Goal: Download file/media

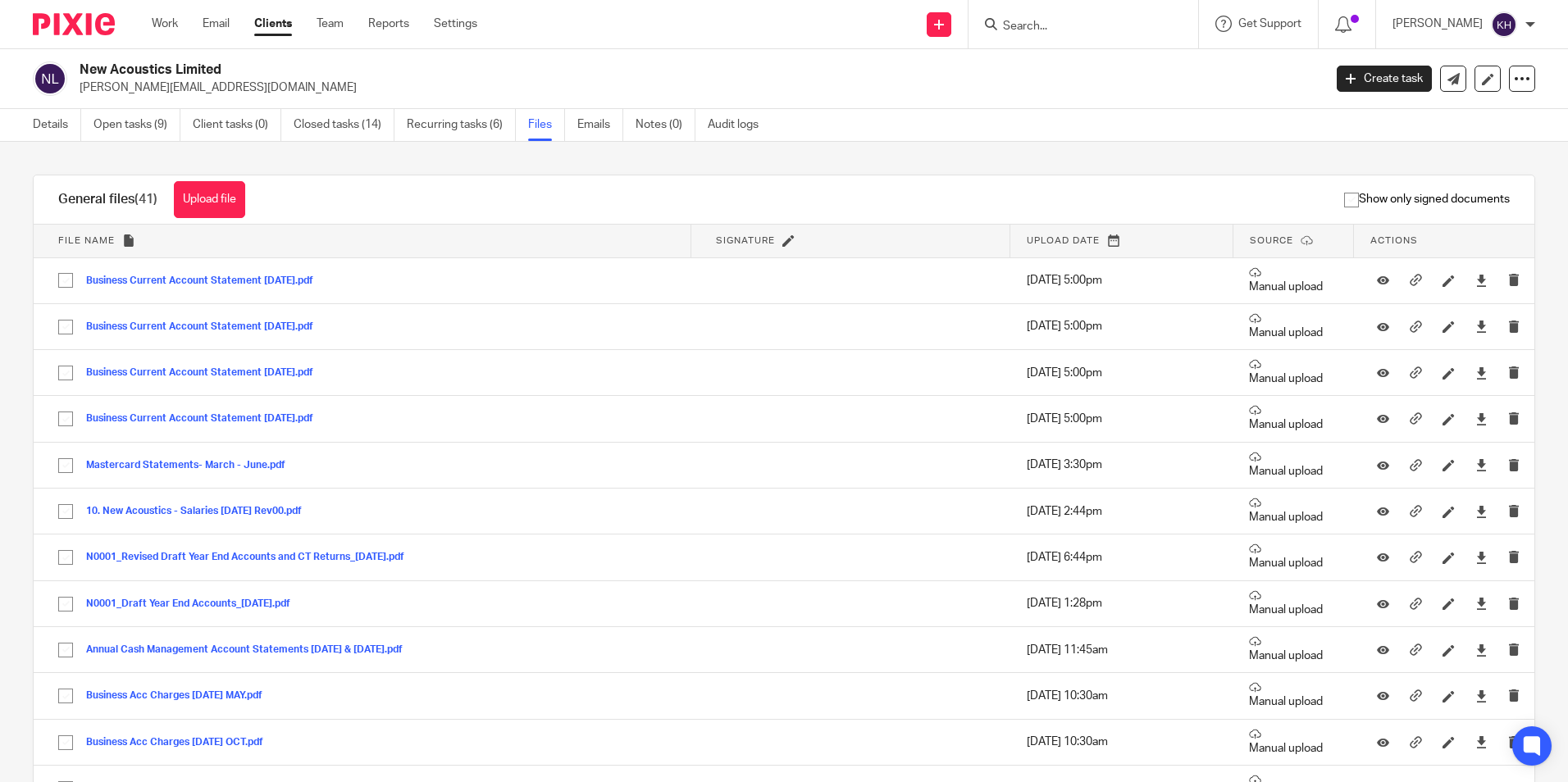
scroll to position [1968, 0]
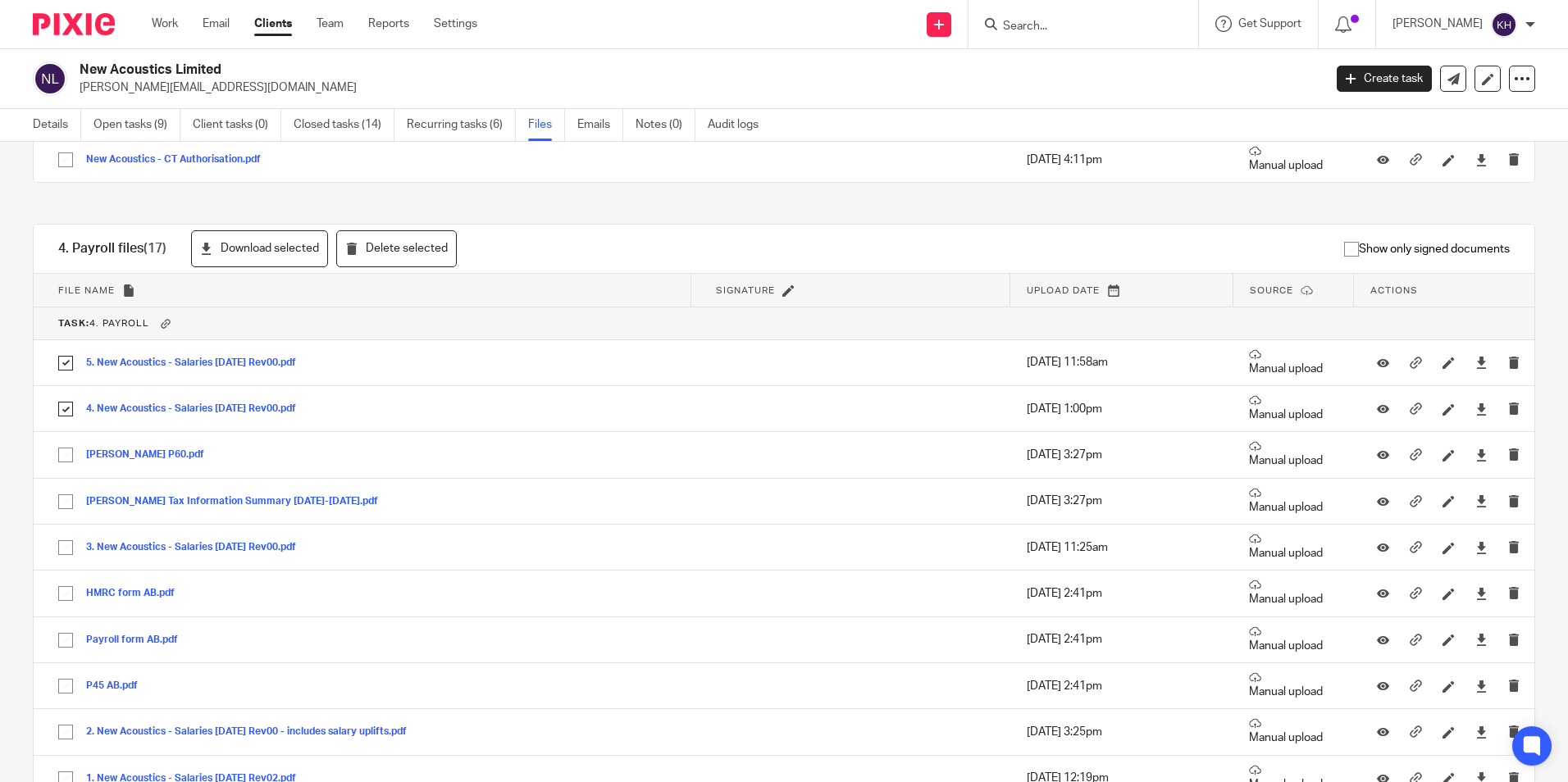
click at [1046, 23] on input "Search" at bounding box center [1074, 27] width 147 height 14
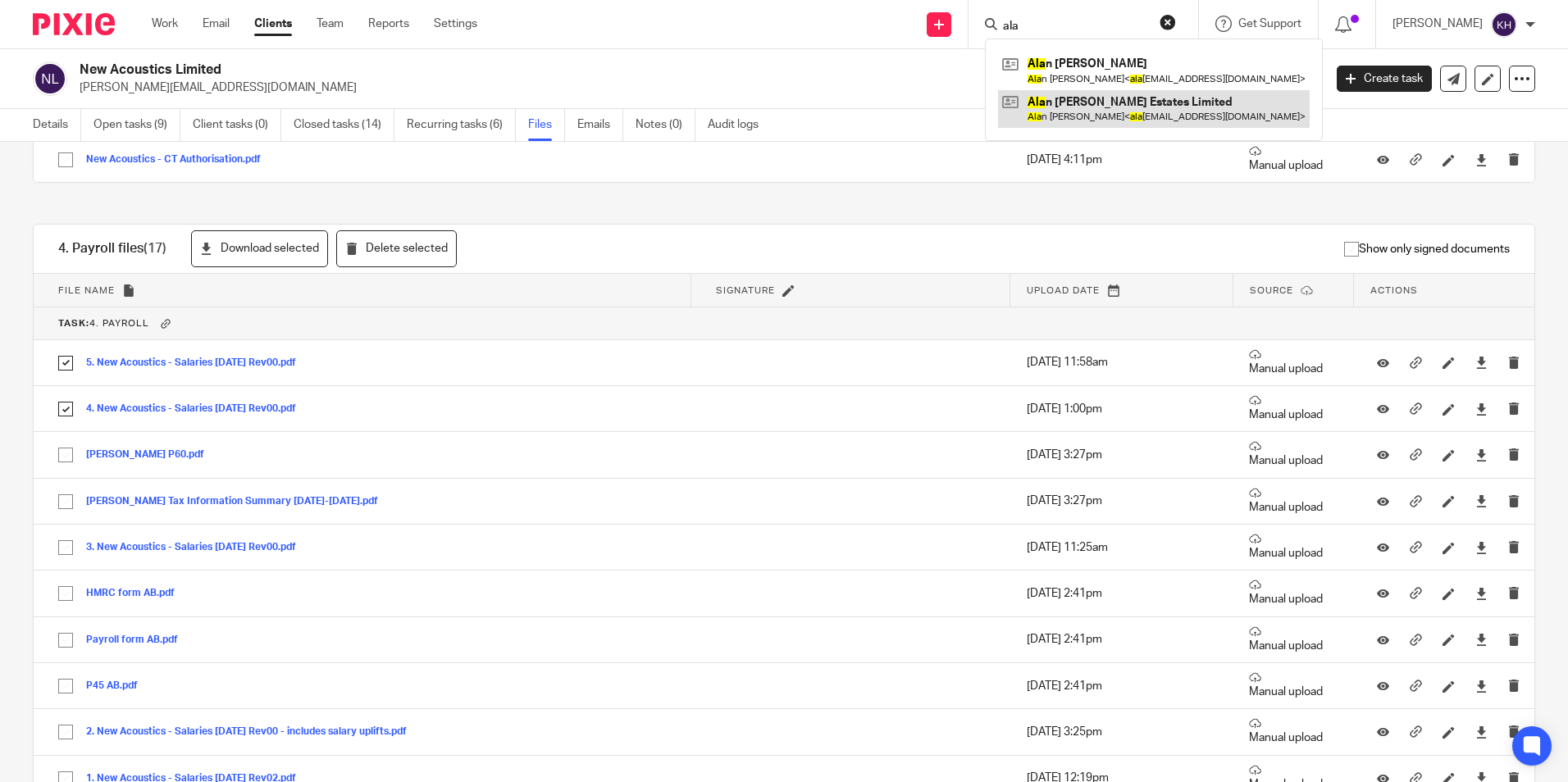
type input "ala"
click at [1058, 108] on link at bounding box center [1154, 109] width 312 height 38
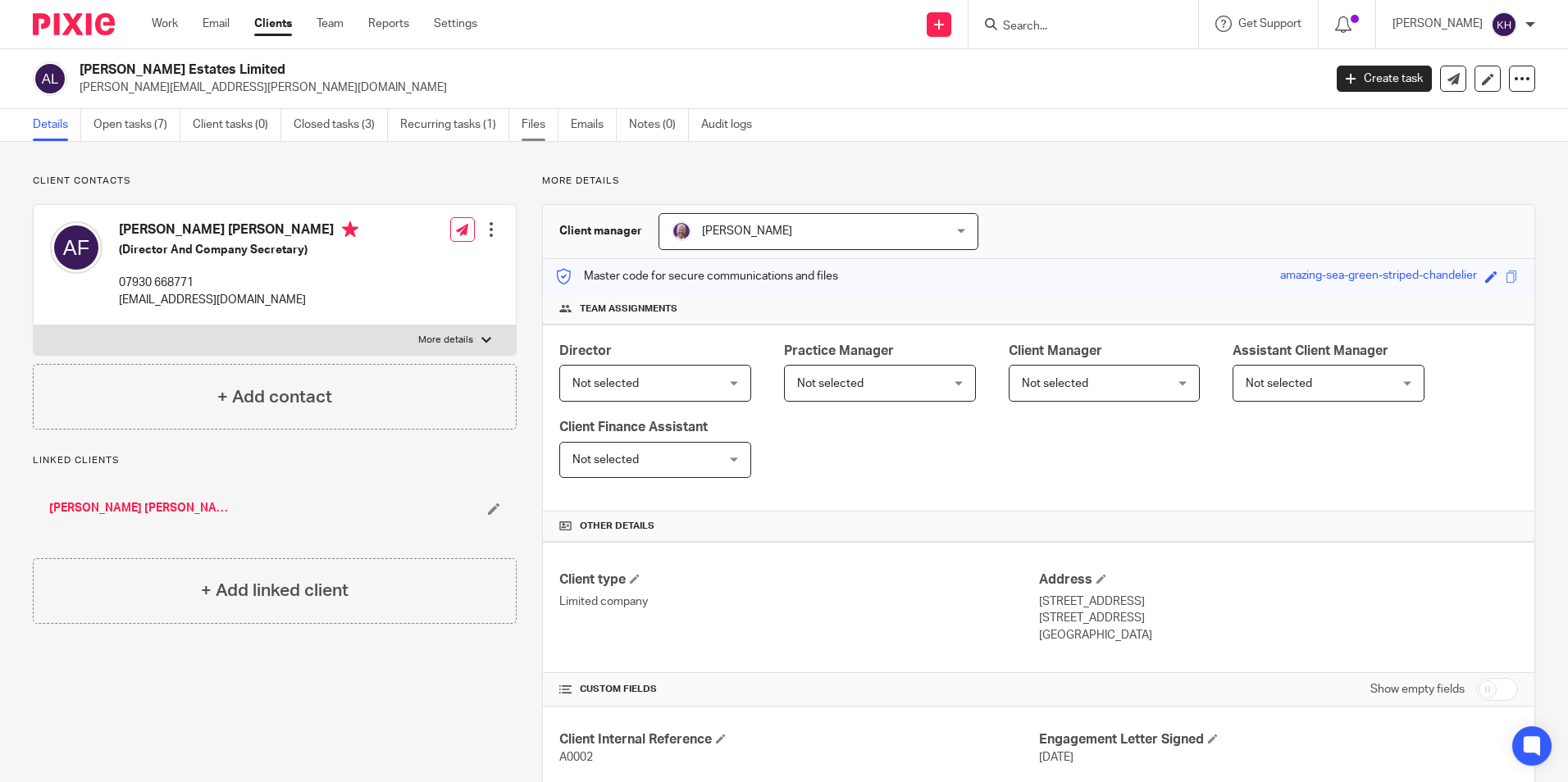
click at [542, 125] on link "Files" at bounding box center [539, 125] width 37 height 32
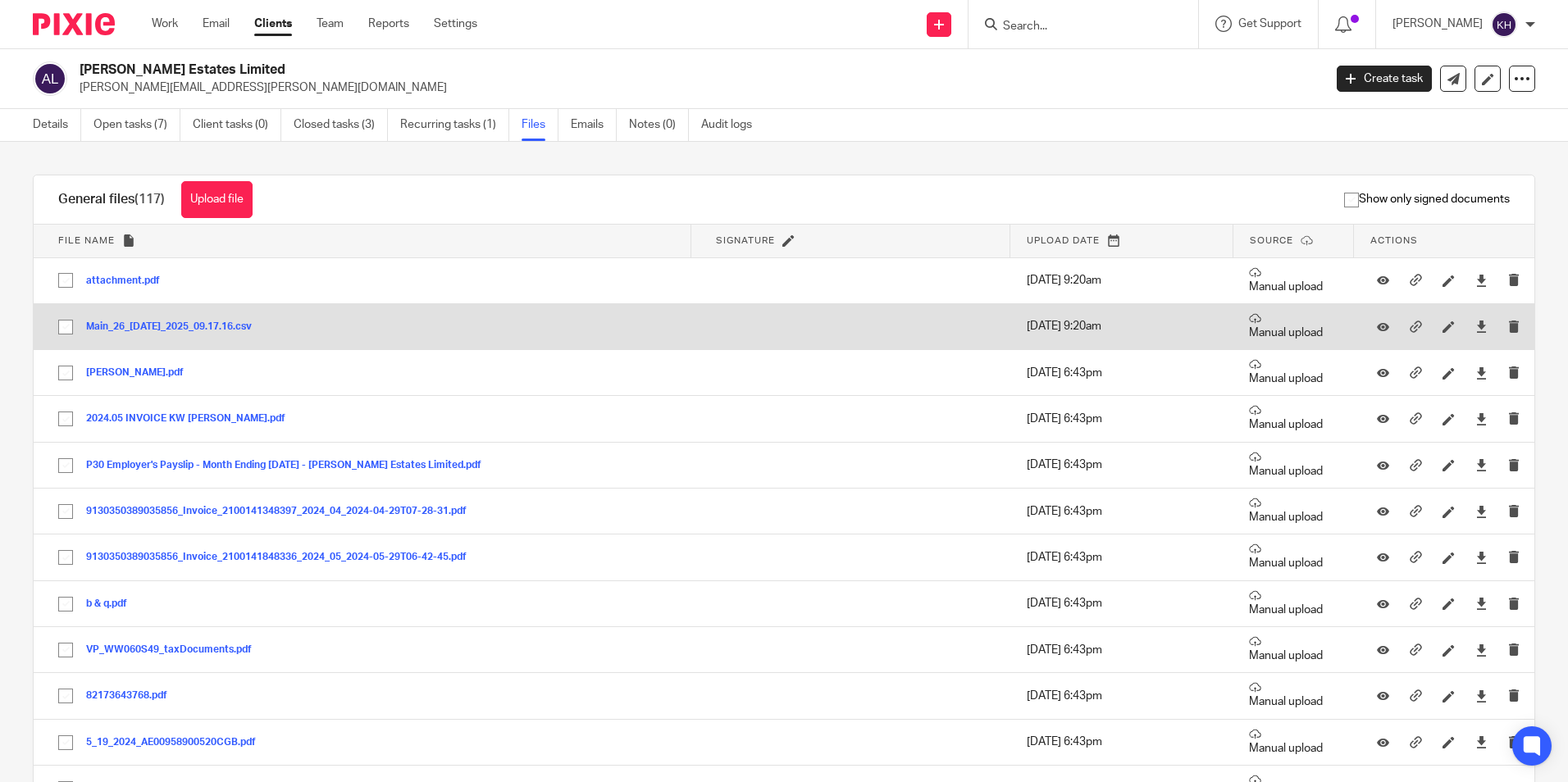
click at [66, 324] on input "checkbox" at bounding box center [66, 327] width 31 height 31
checkbox input "true"
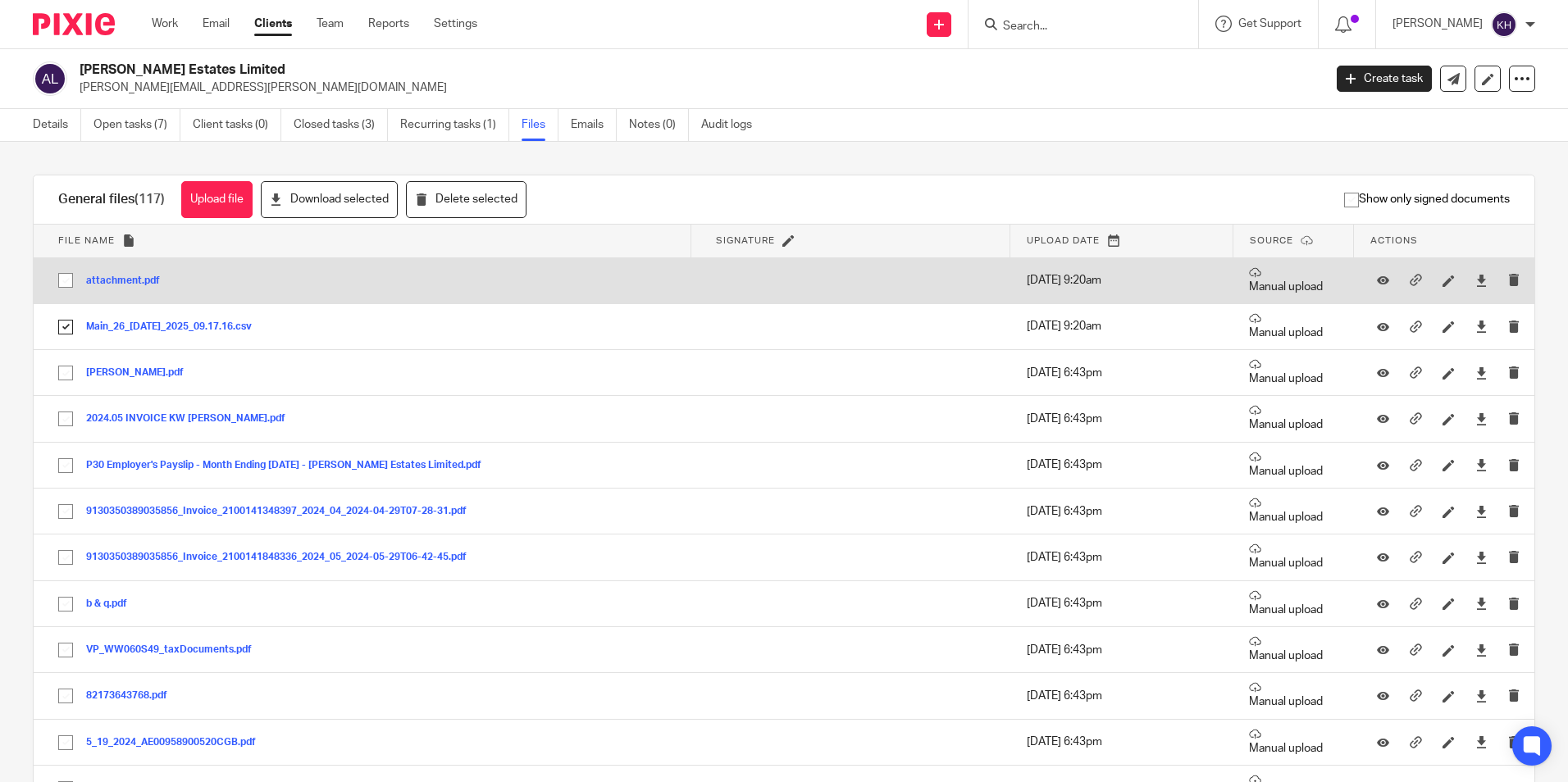
click at [69, 281] on input "checkbox" at bounding box center [66, 280] width 31 height 31
checkbox input "true"
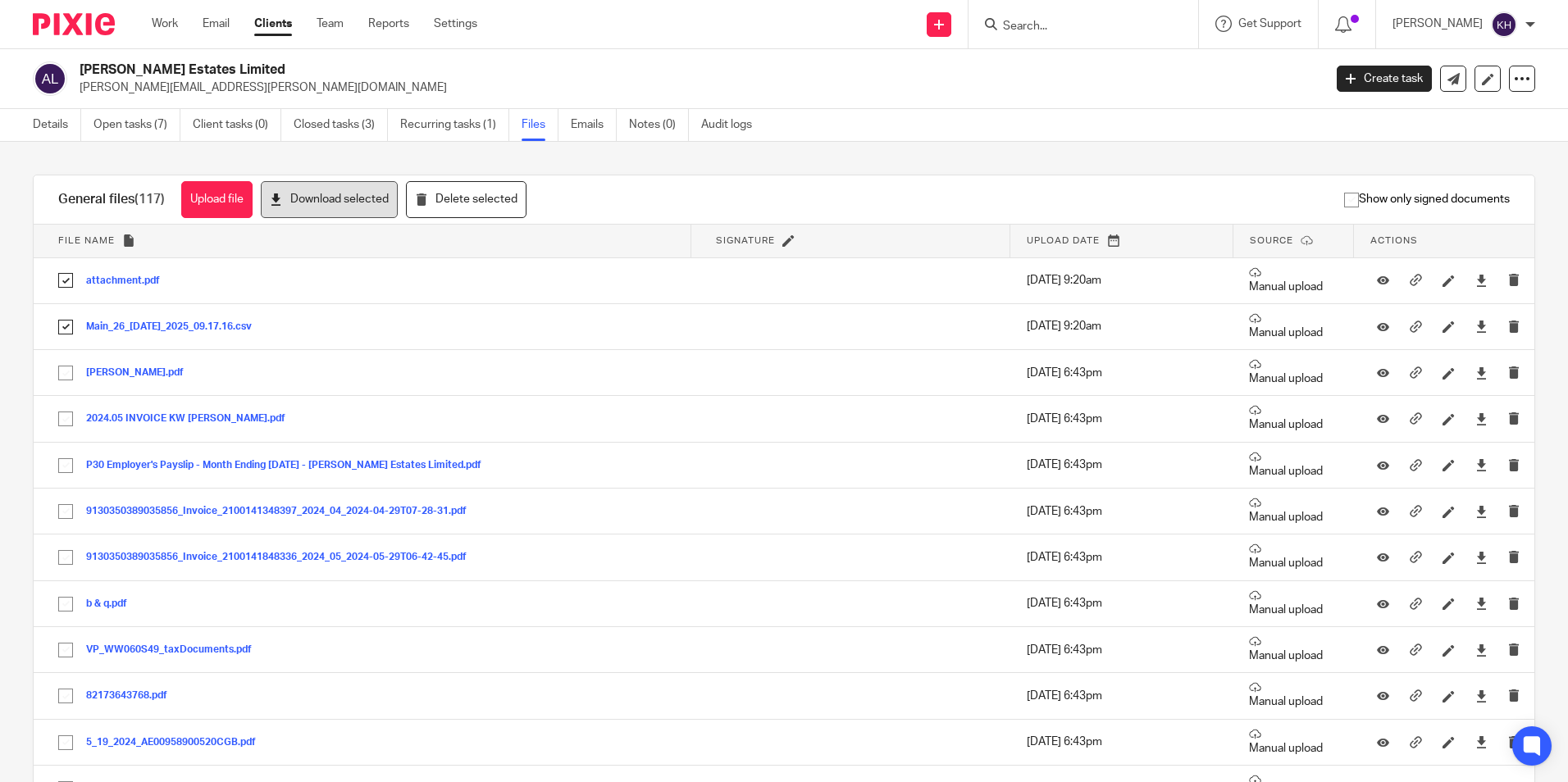
click at [356, 196] on button "Download selected" at bounding box center [329, 200] width 137 height 37
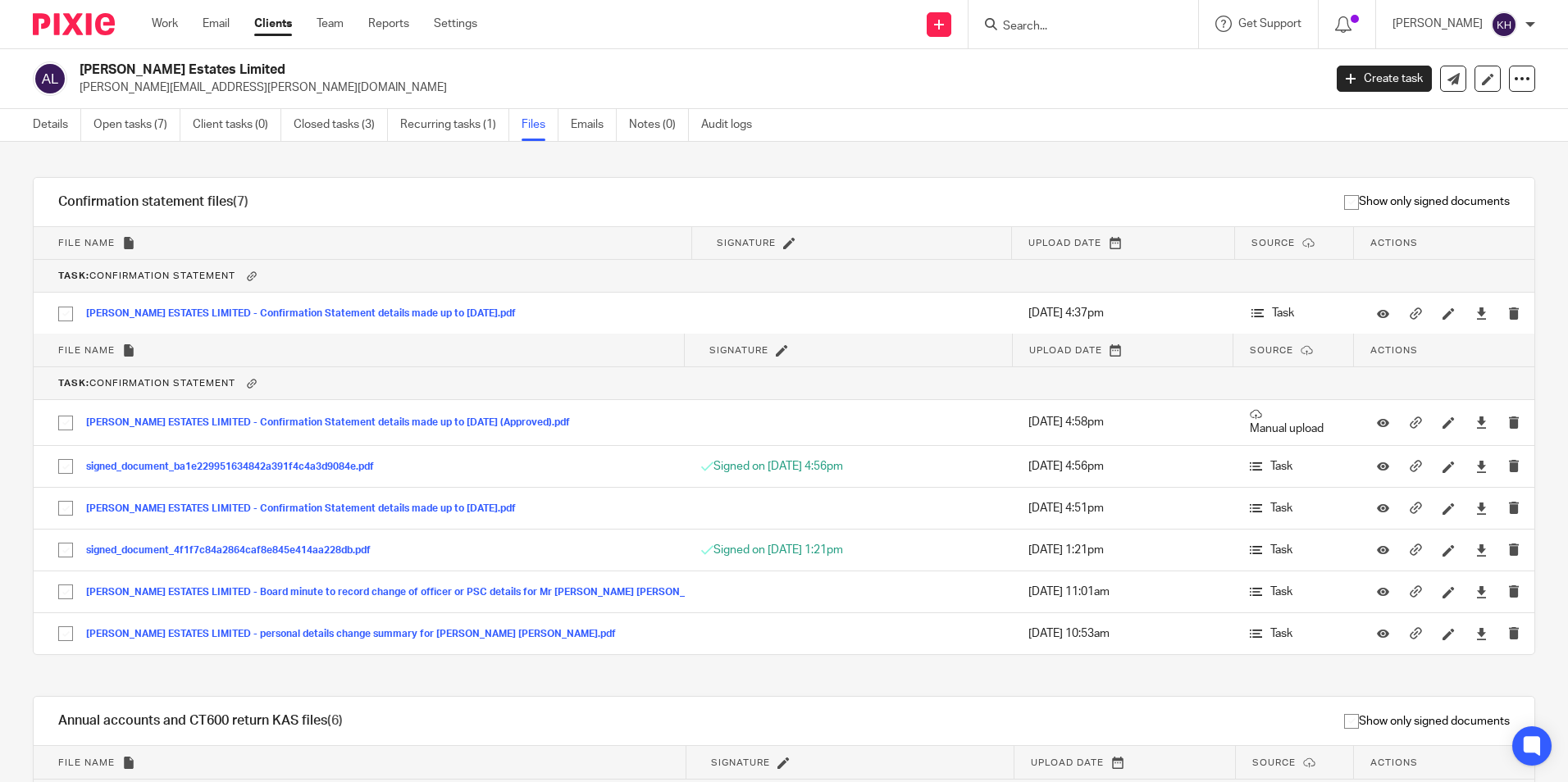
scroll to position [5912, 0]
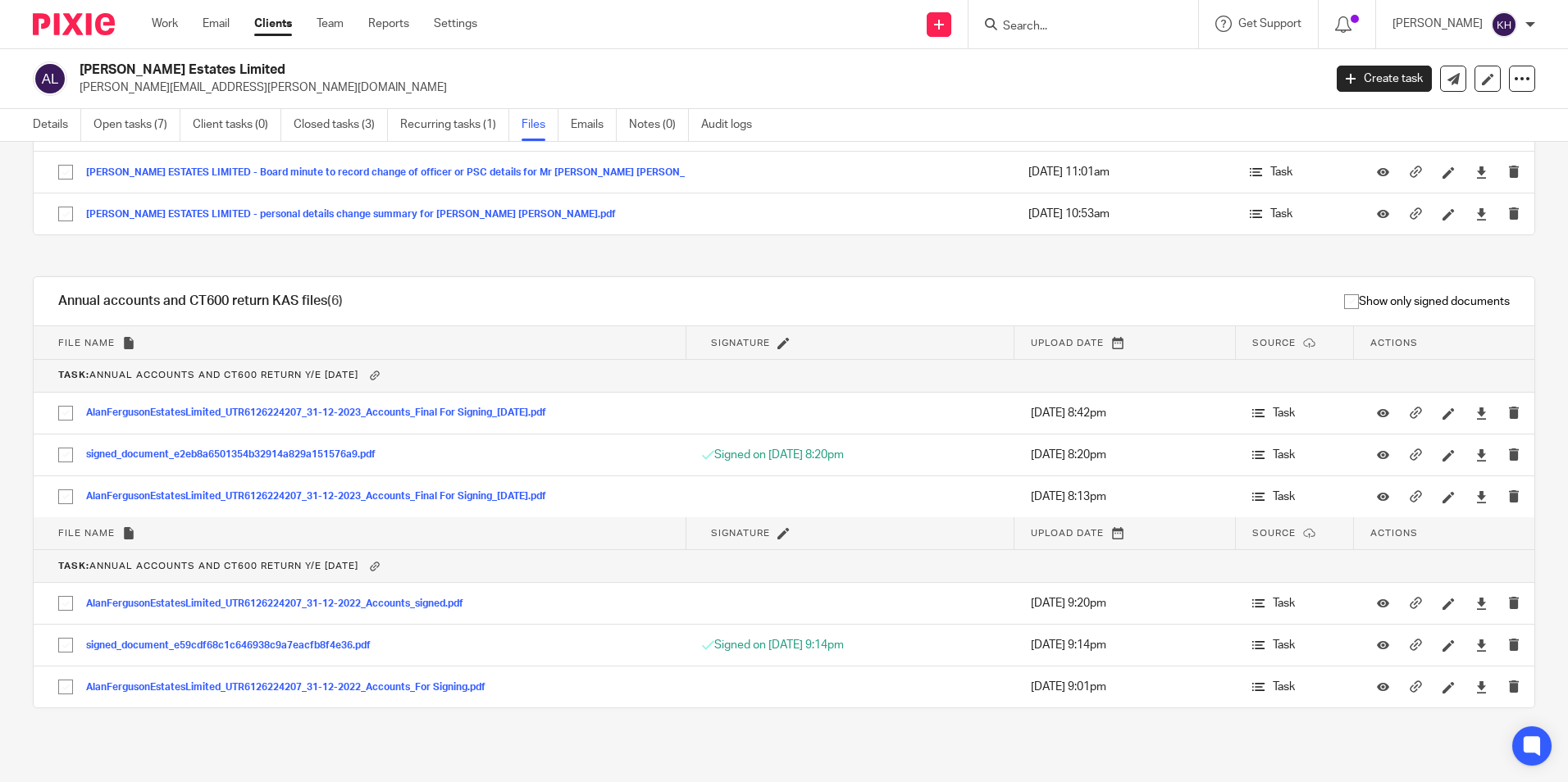
click at [1012, 24] on input "Search" at bounding box center [1074, 27] width 147 height 14
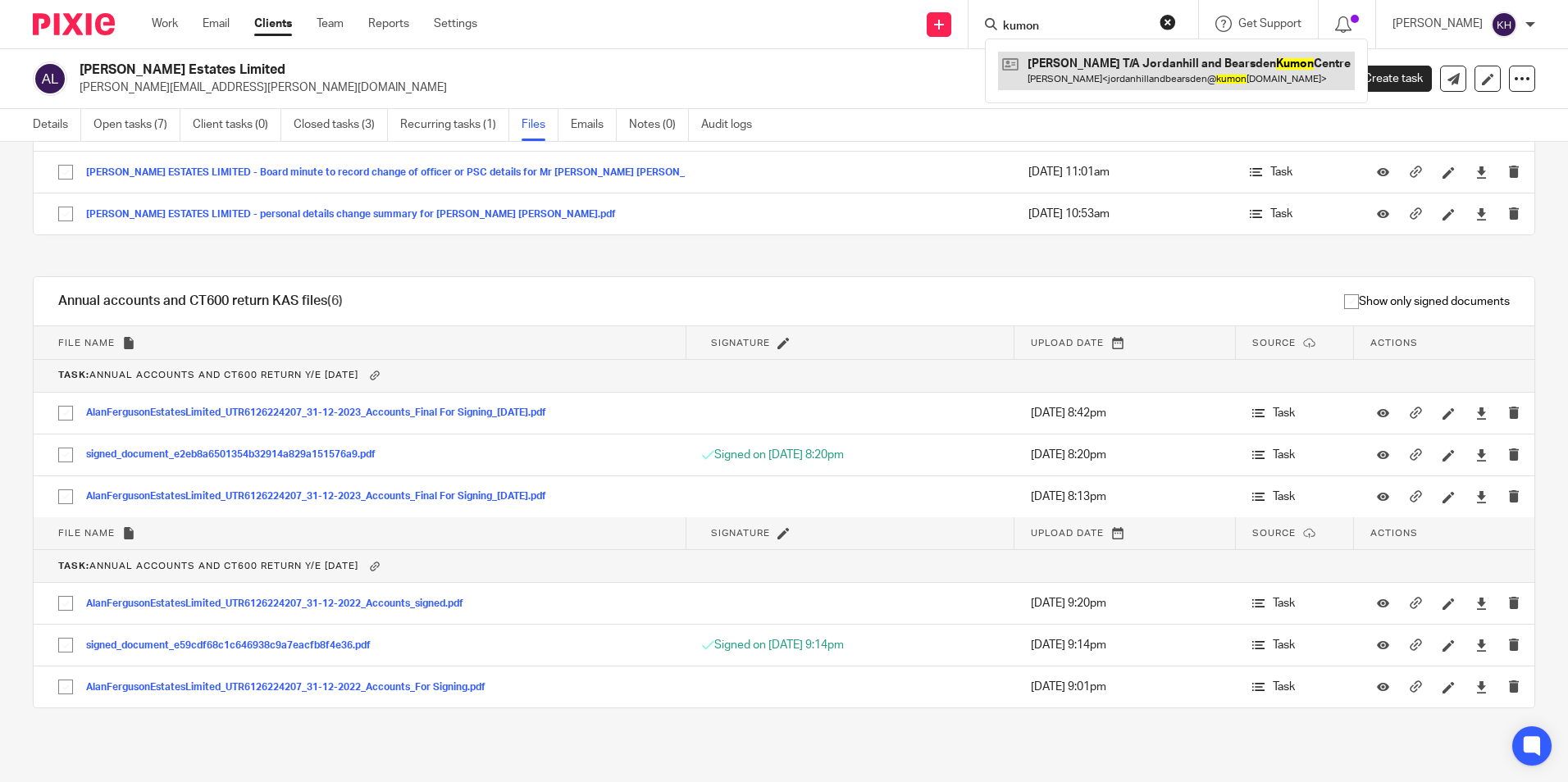
type input "kumon"
click at [1047, 67] on link at bounding box center [1176, 70] width 357 height 38
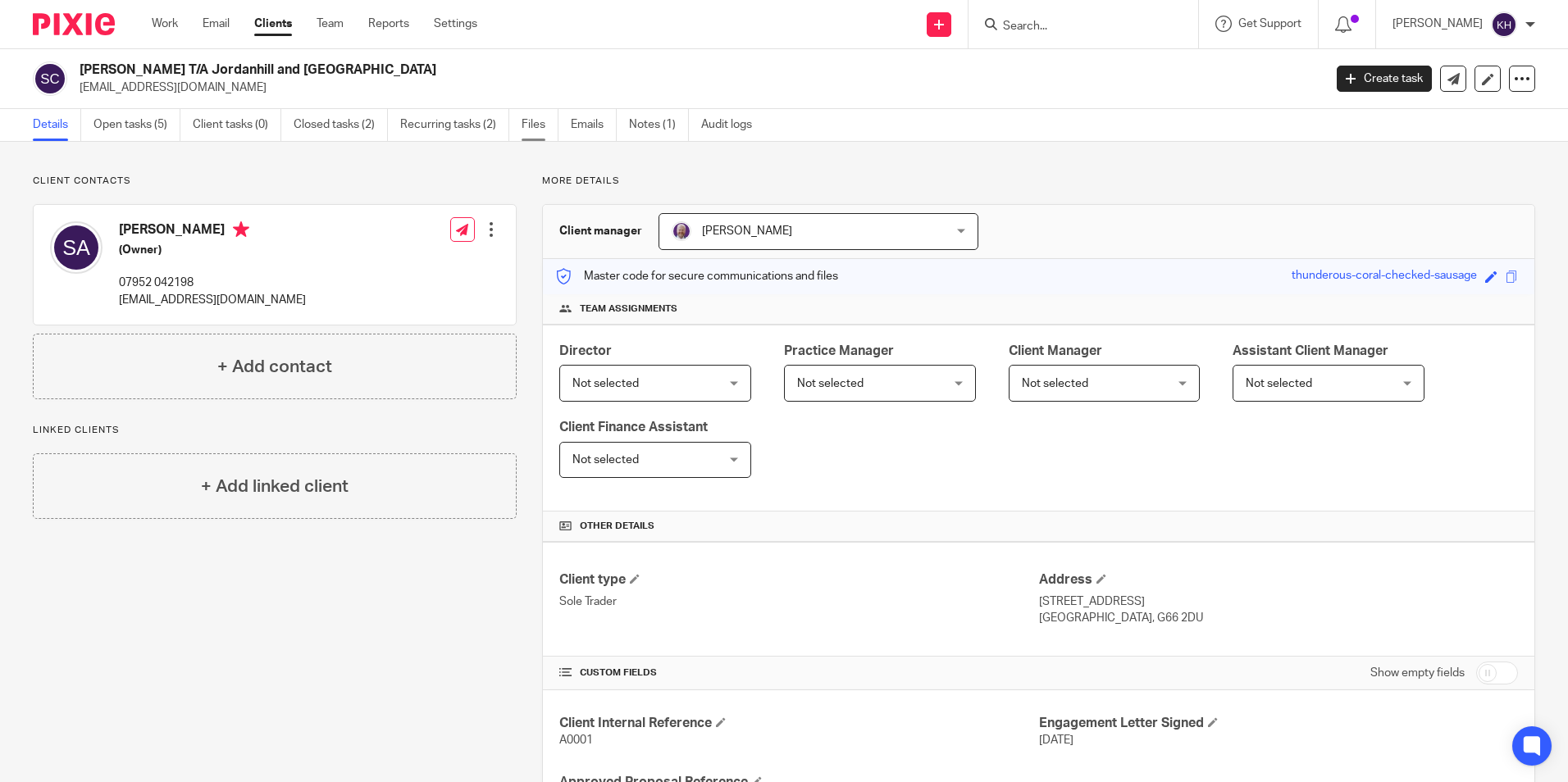
click at [554, 125] on link "Files" at bounding box center [539, 125] width 37 height 32
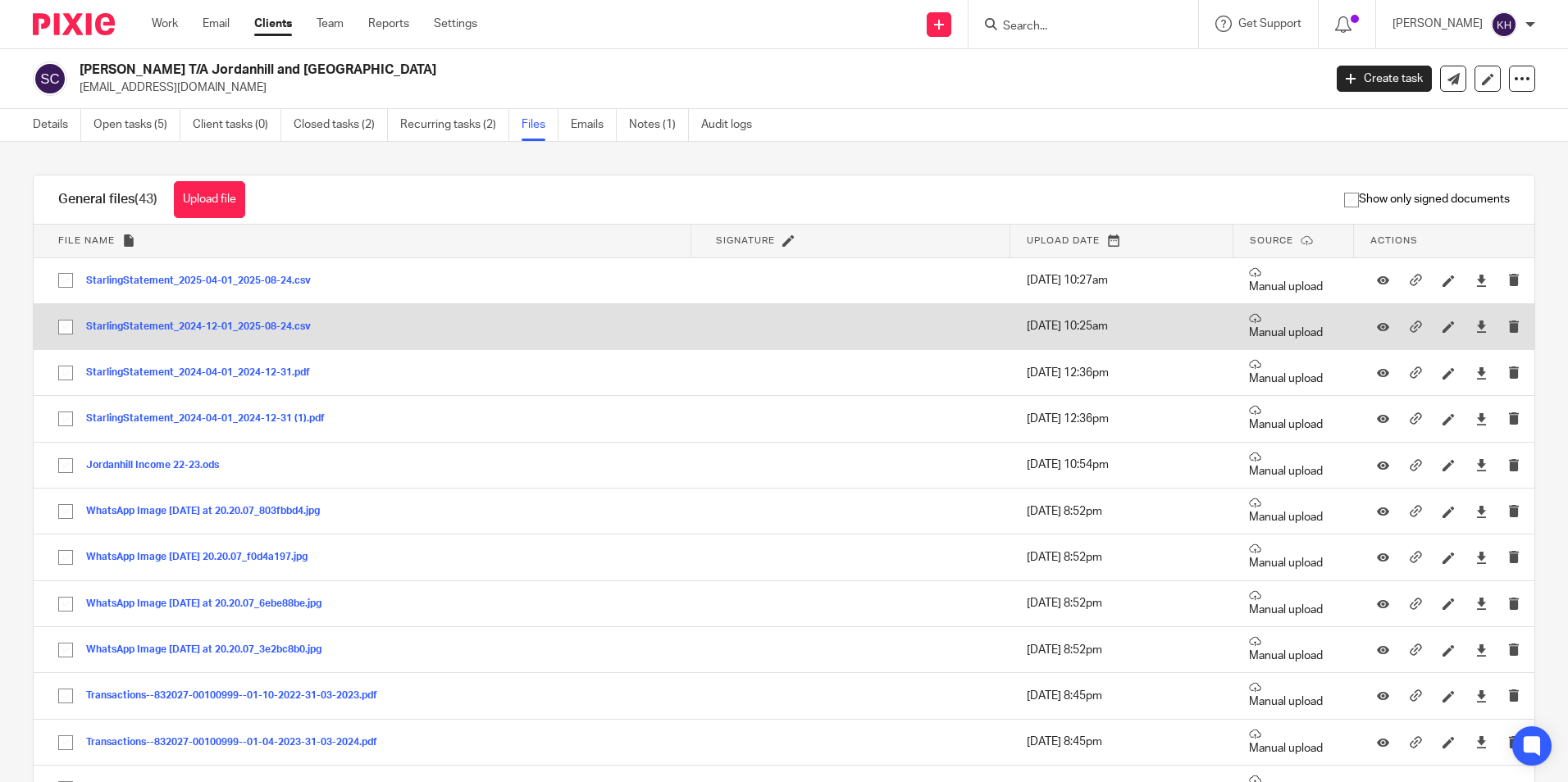
drag, startPoint x: 60, startPoint y: 325, endPoint x: 61, endPoint y: 314, distance: 11.0
click at [60, 325] on input "checkbox" at bounding box center [66, 327] width 31 height 31
checkbox input "true"
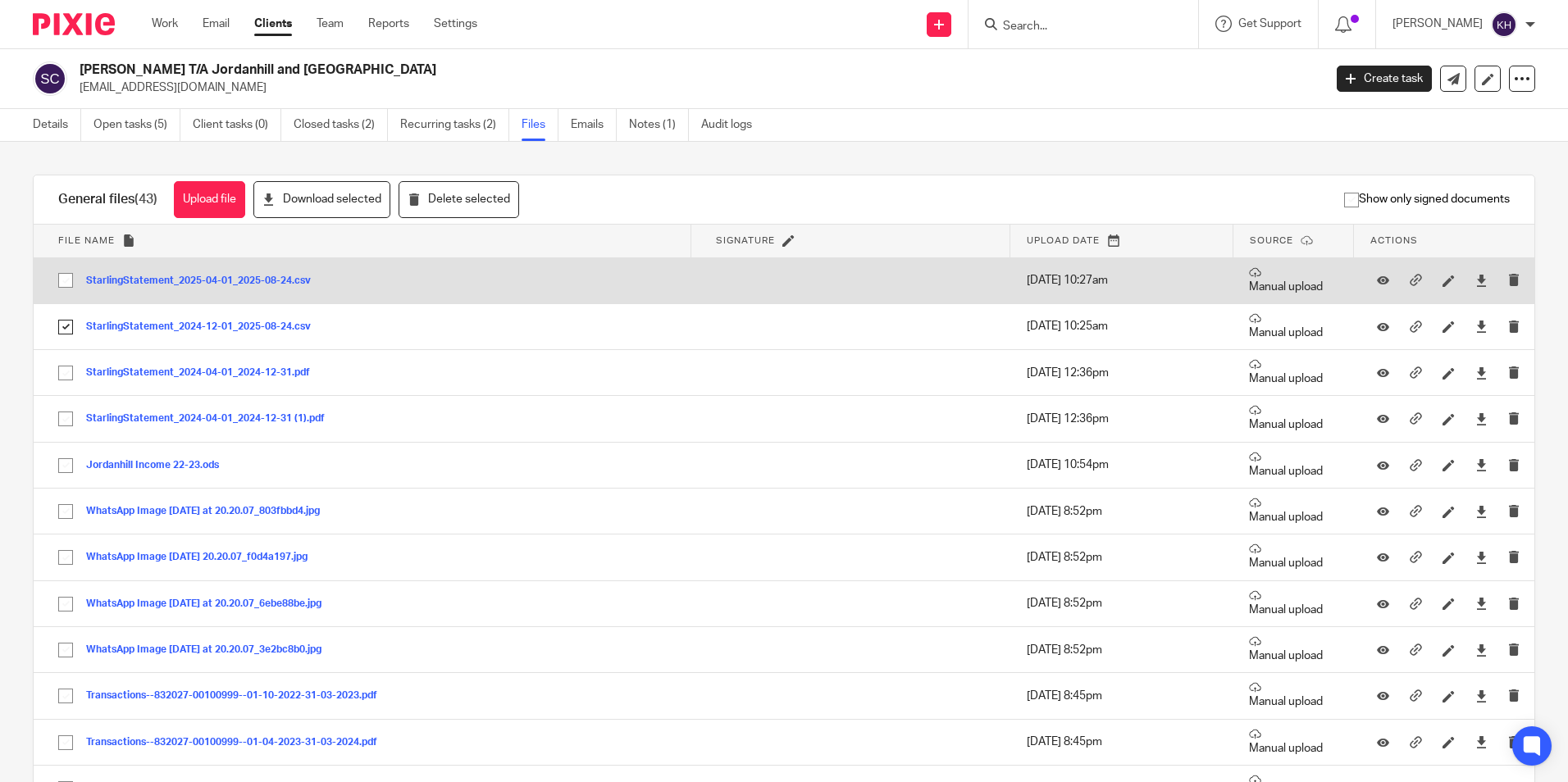
click at [67, 286] on input "checkbox" at bounding box center [66, 280] width 31 height 31
checkbox input "true"
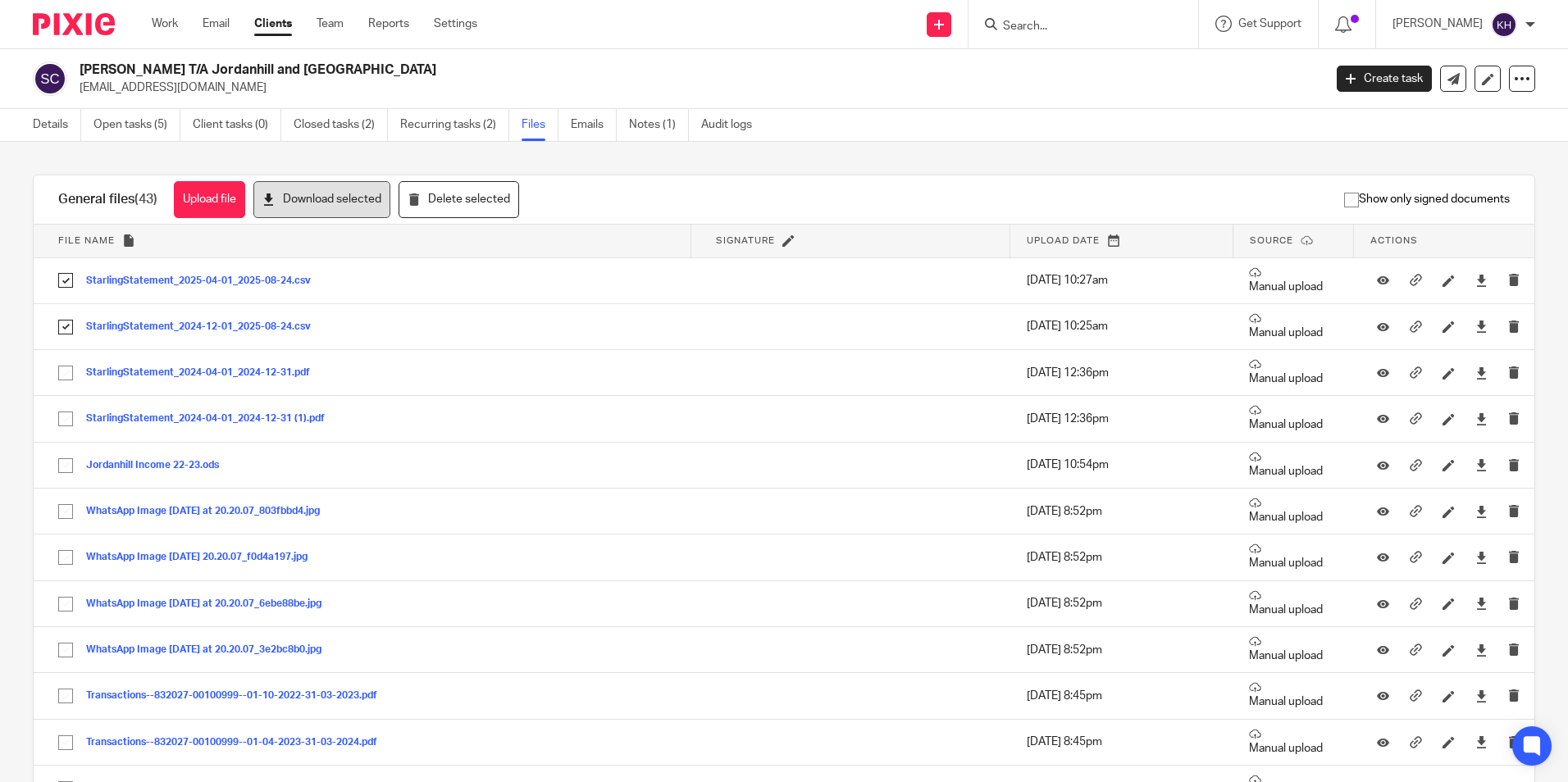
click at [357, 195] on button "Download selected" at bounding box center [322, 200] width 137 height 37
